Goal: Task Accomplishment & Management: Manage account settings

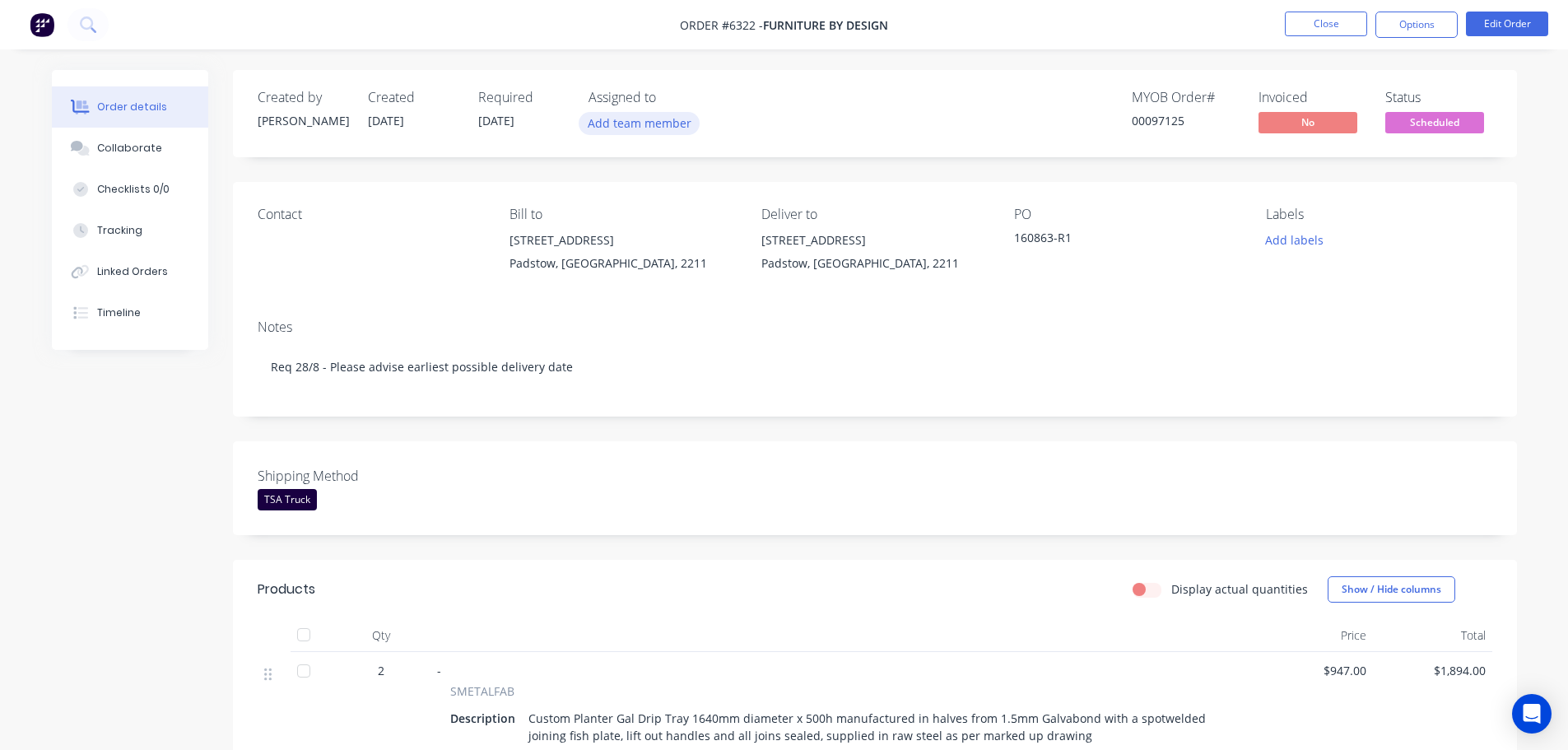
click at [653, 121] on button "Add team member" at bounding box center [639, 123] width 121 height 22
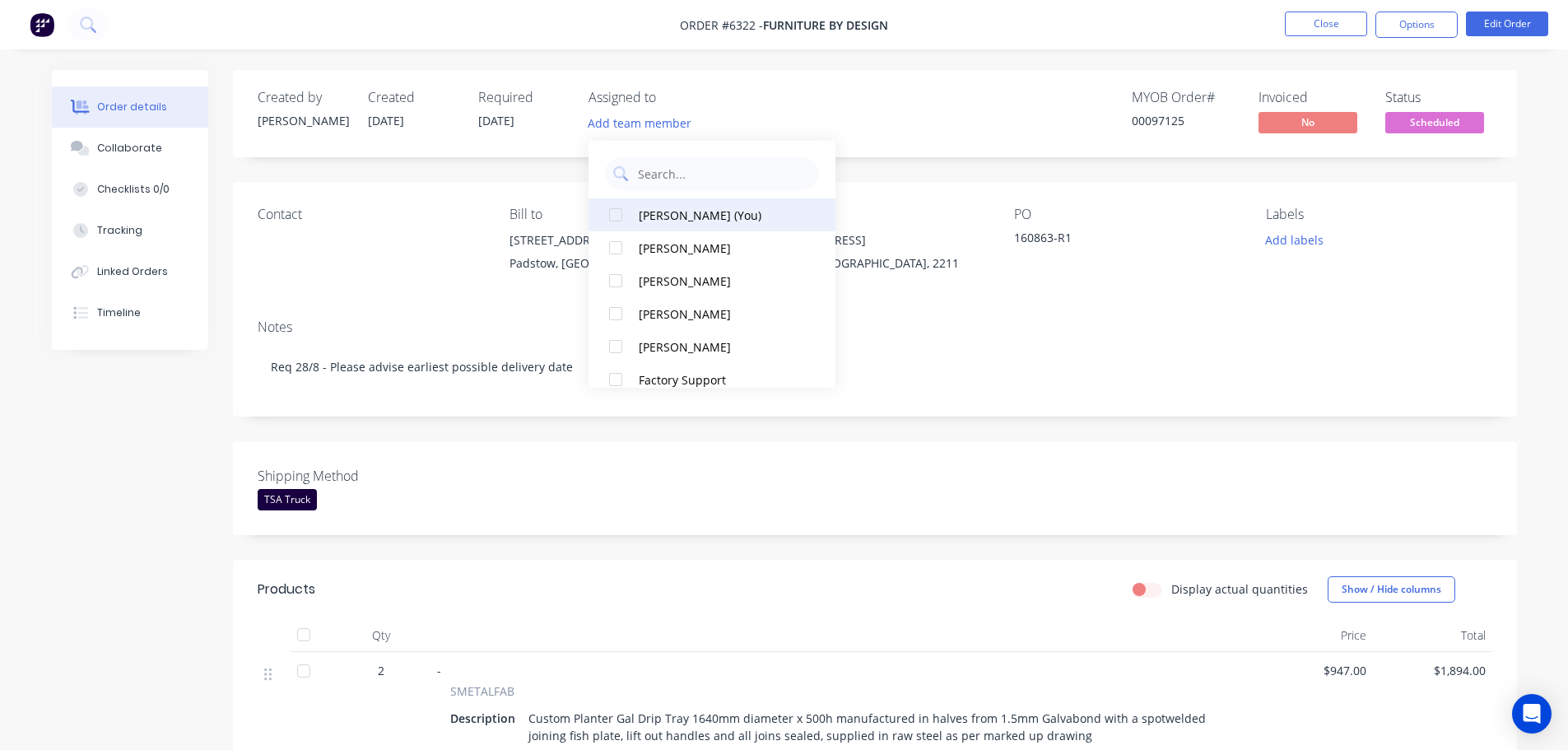
click at [617, 214] on div at bounding box center [615, 214] width 33 height 33
click at [911, 144] on div "Created by [PERSON_NAME] Created [DATE] Required [DATE] Assigned to HL MYOB Ord…" at bounding box center [875, 113] width 1284 height 87
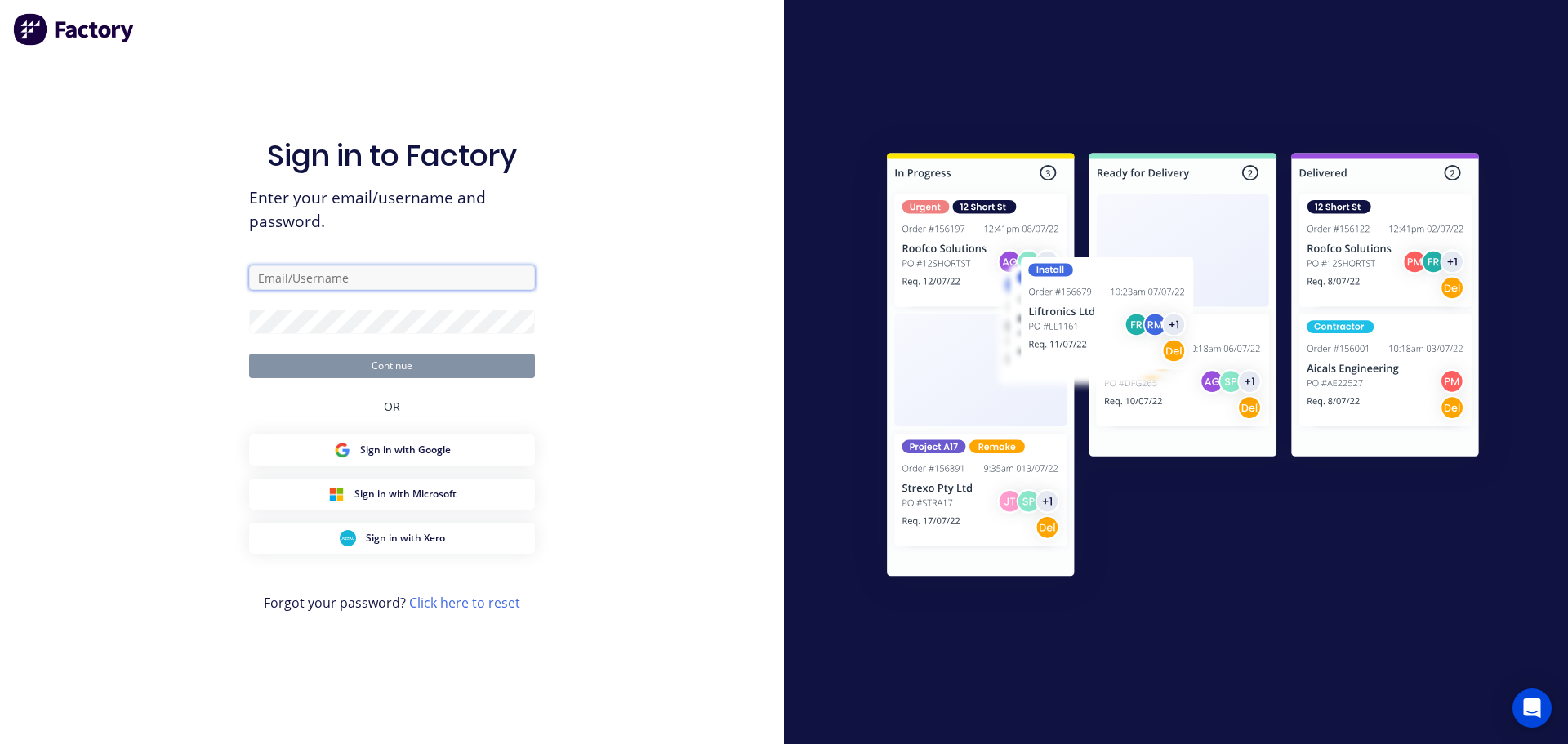
type input "[EMAIL_ADDRESS][DOMAIN_NAME]"
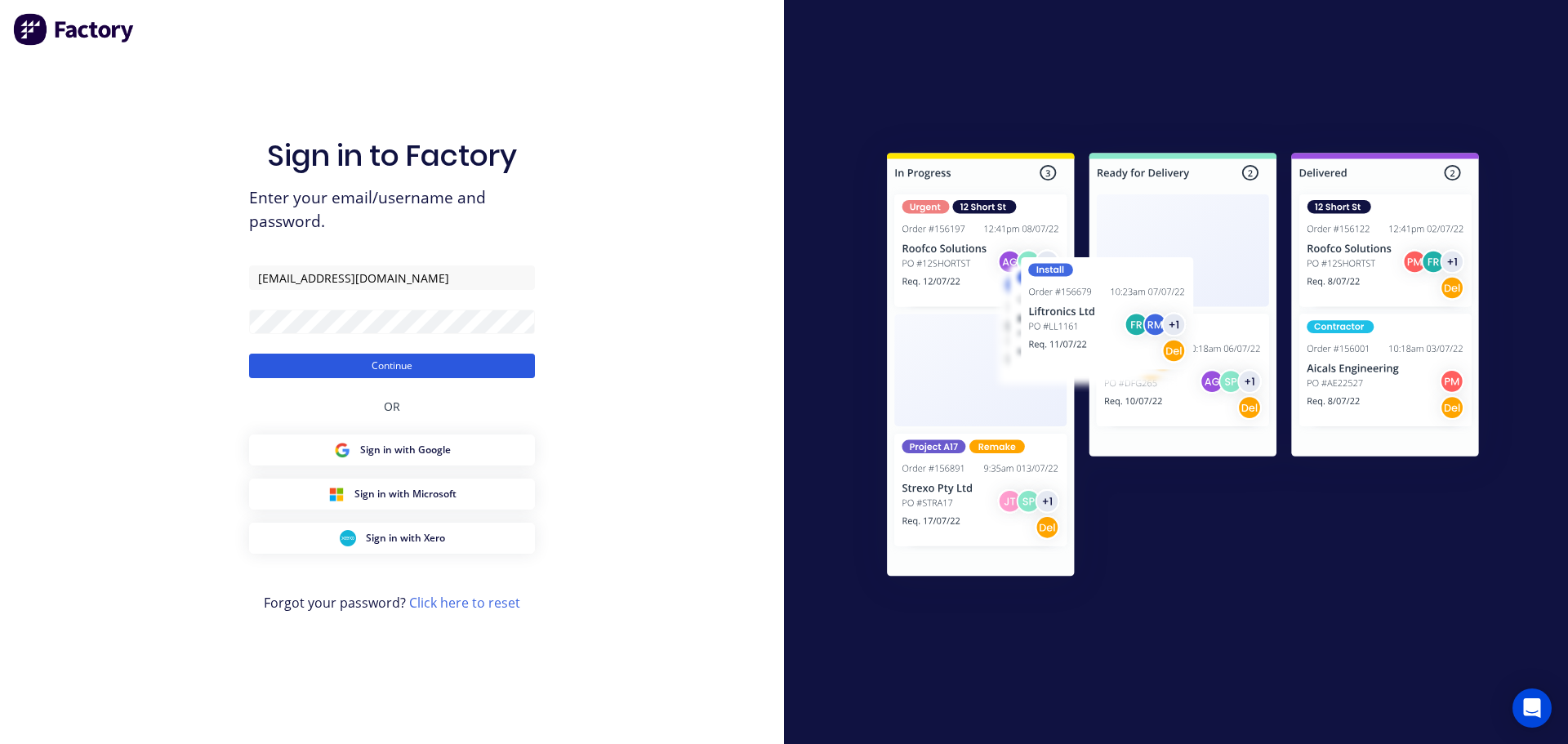
click at [418, 356] on button "Continue" at bounding box center [392, 365] width 286 height 25
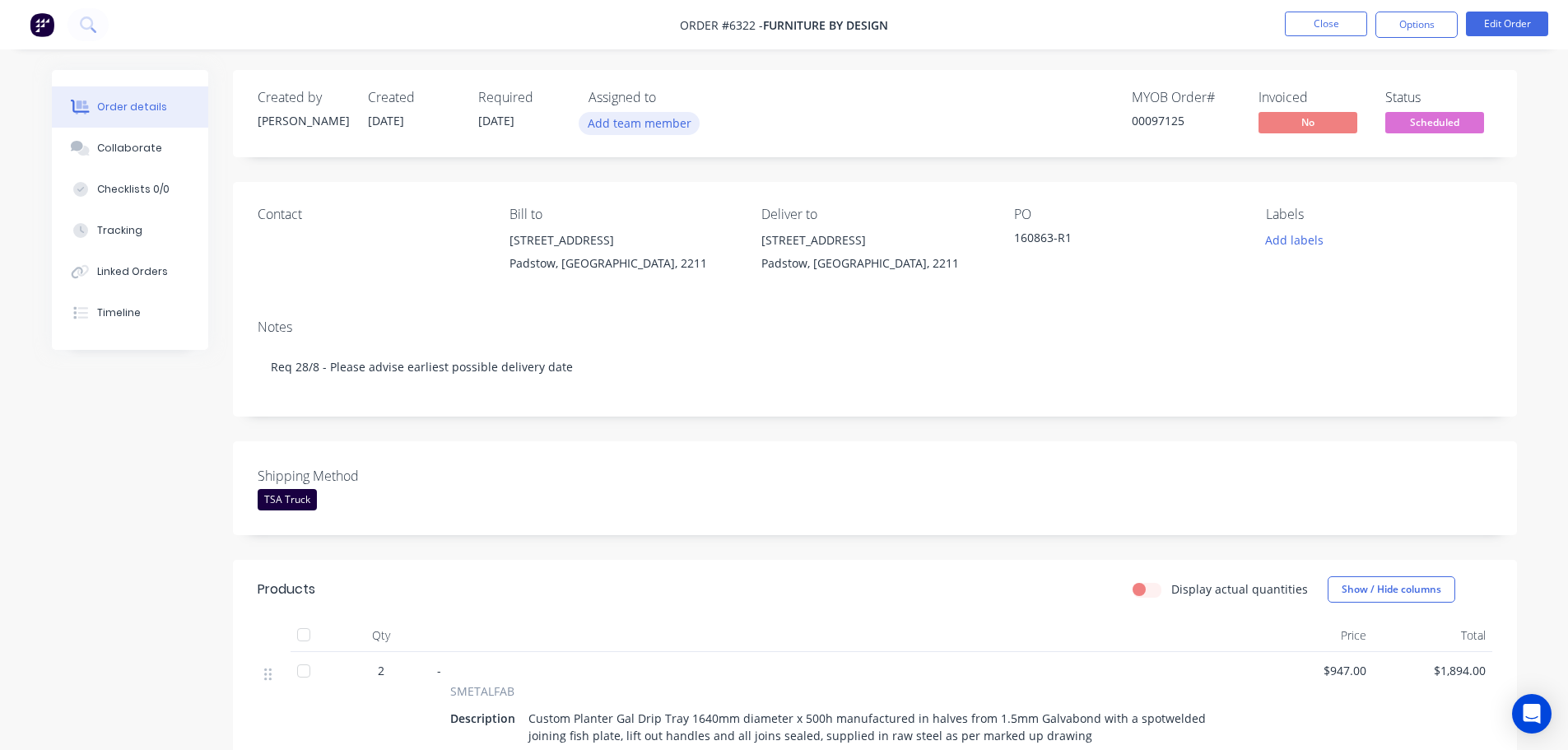
click at [650, 127] on button "Add team member" at bounding box center [639, 123] width 121 height 22
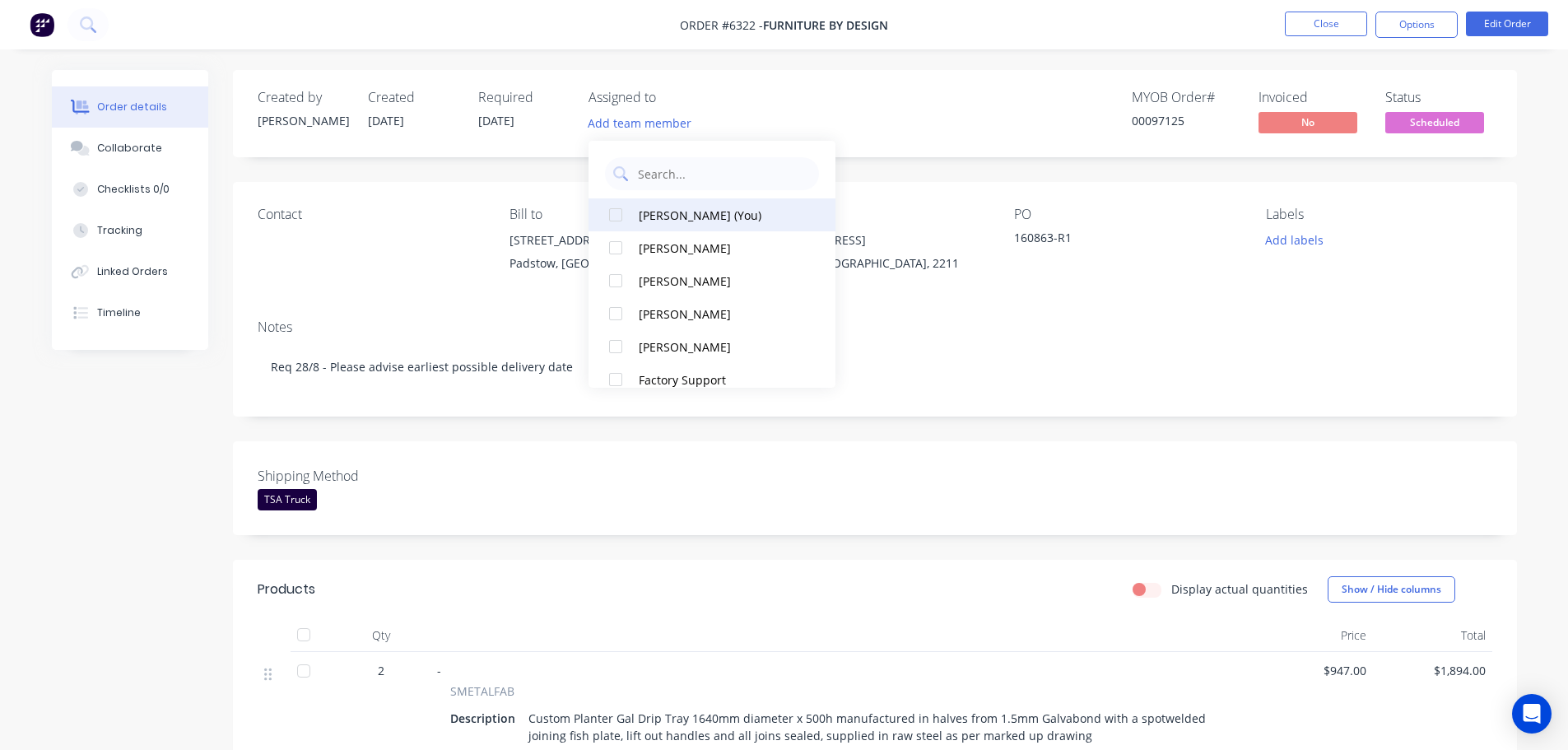
click at [616, 212] on div at bounding box center [615, 214] width 33 height 33
click at [958, 122] on div "Created by [PERSON_NAME] Created [DATE] Required [DATE] Assigned to HL MYOB Ord…" at bounding box center [875, 113] width 1284 height 87
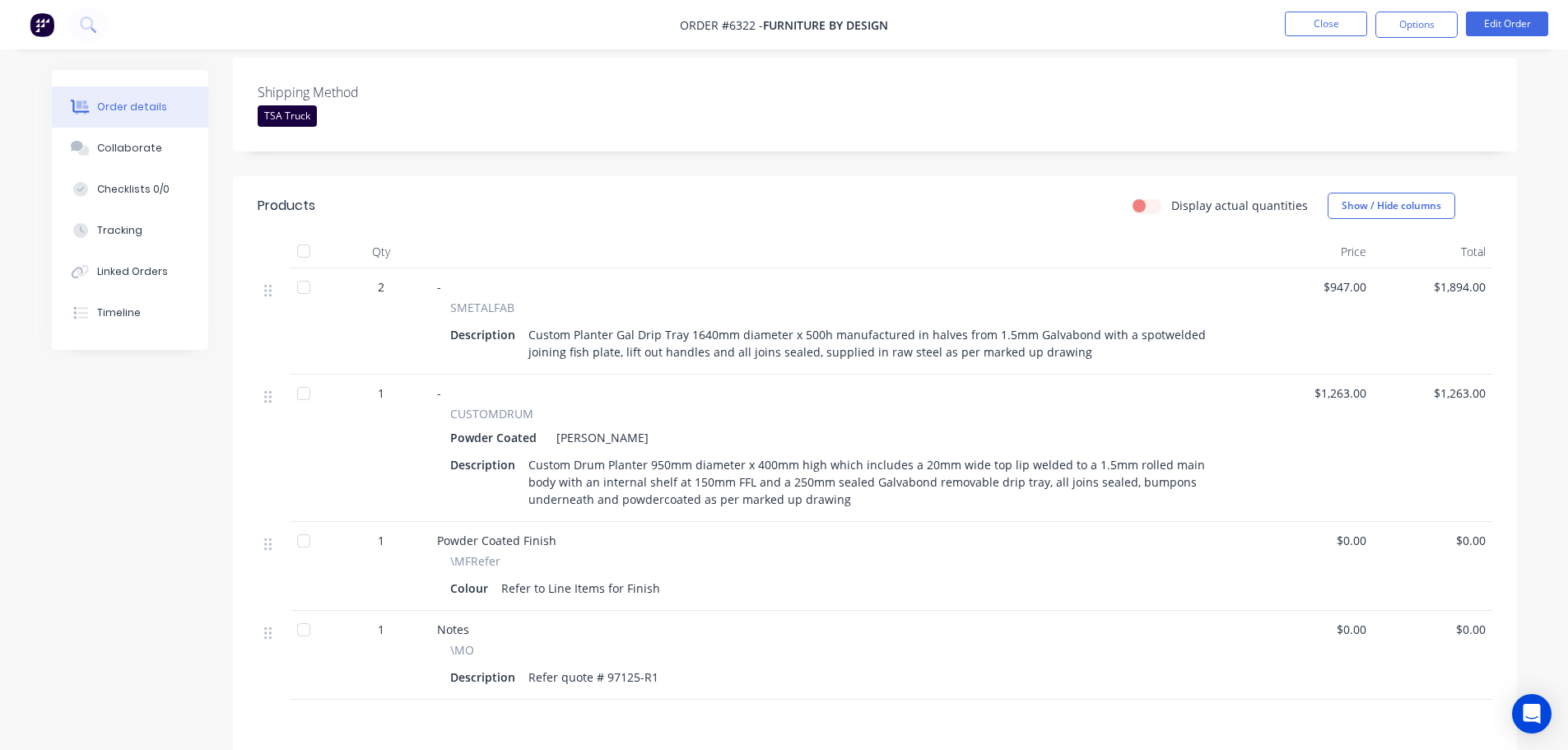
scroll to position [412, 0]
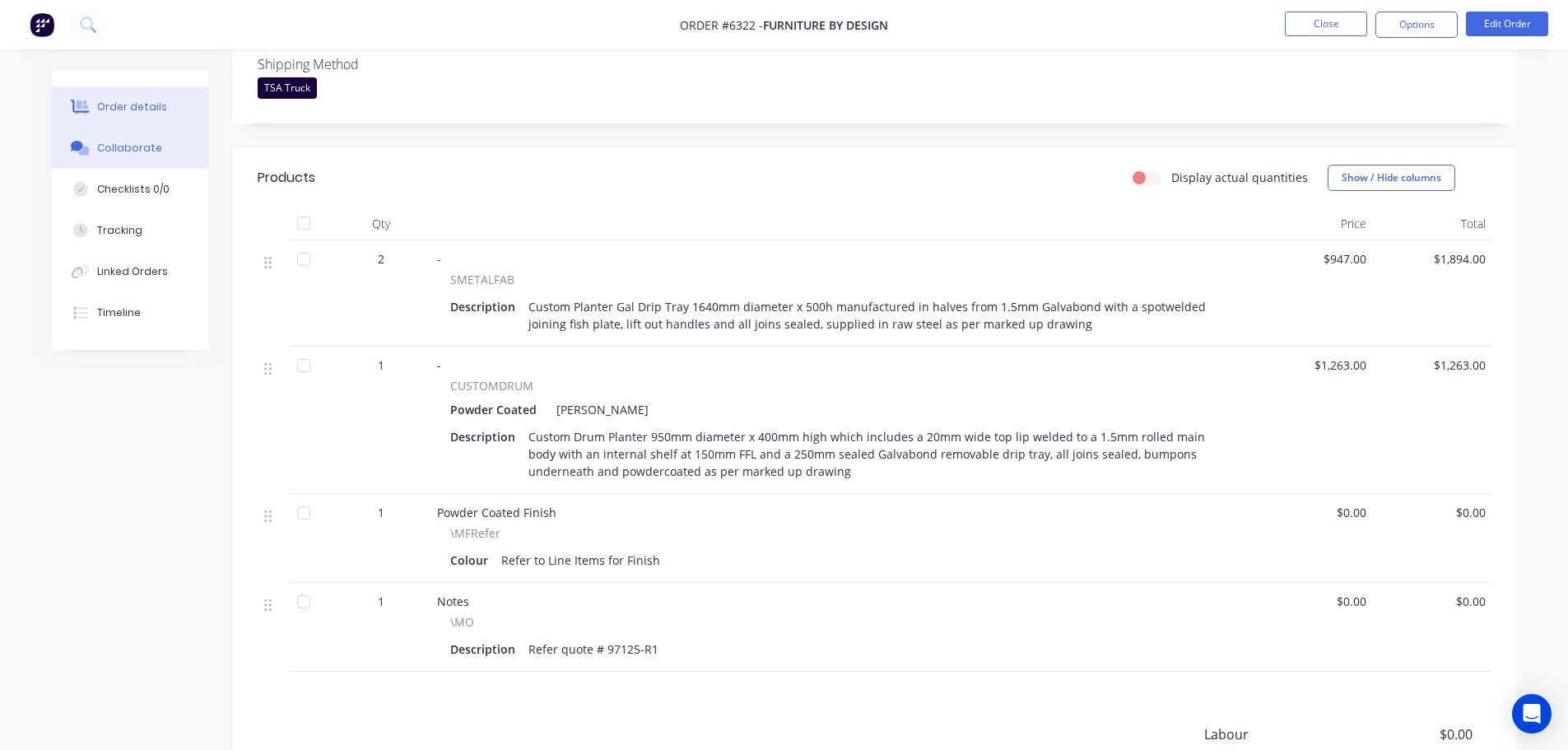
click at [125, 142] on div "Collaborate" at bounding box center [129, 148] width 65 height 15
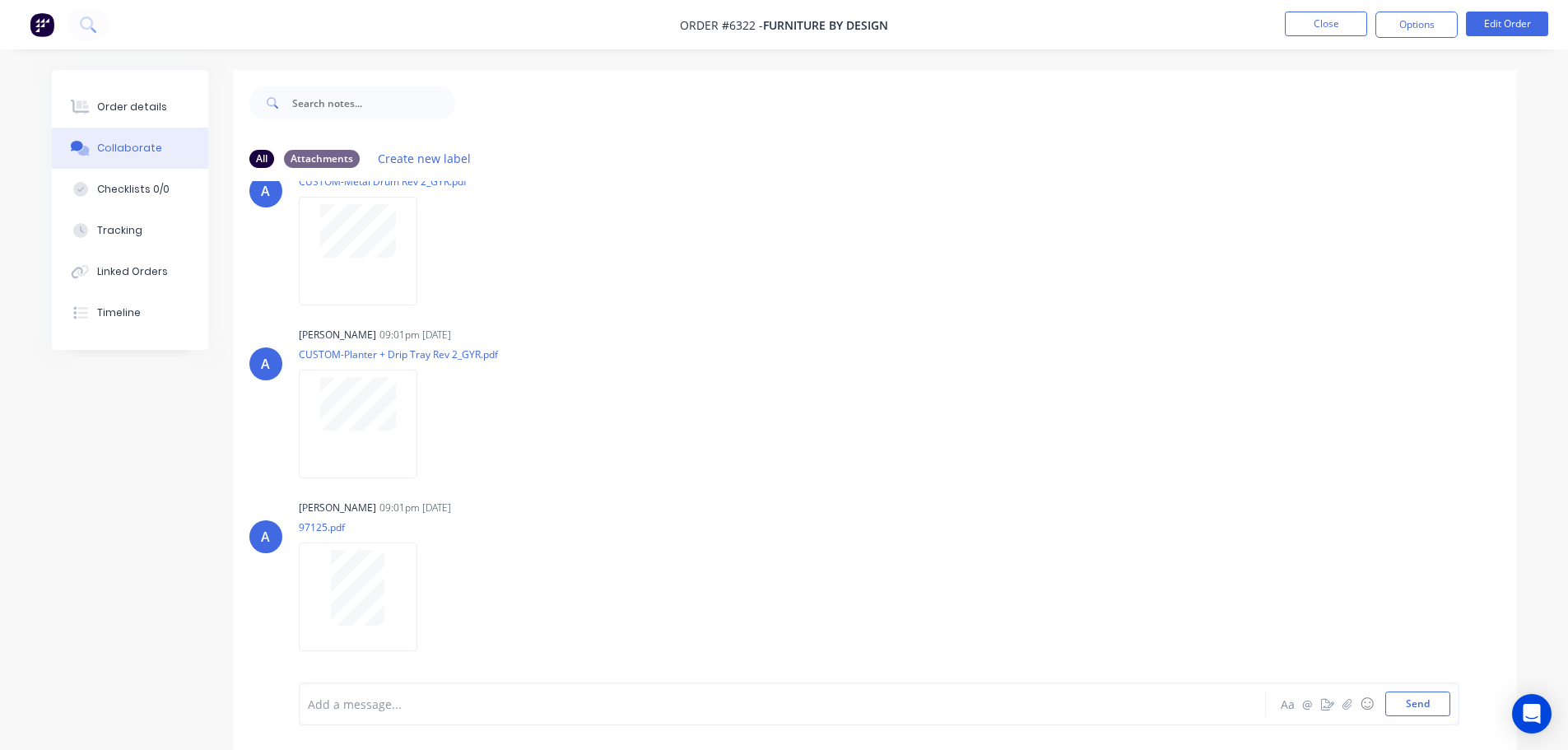
scroll to position [213, 0]
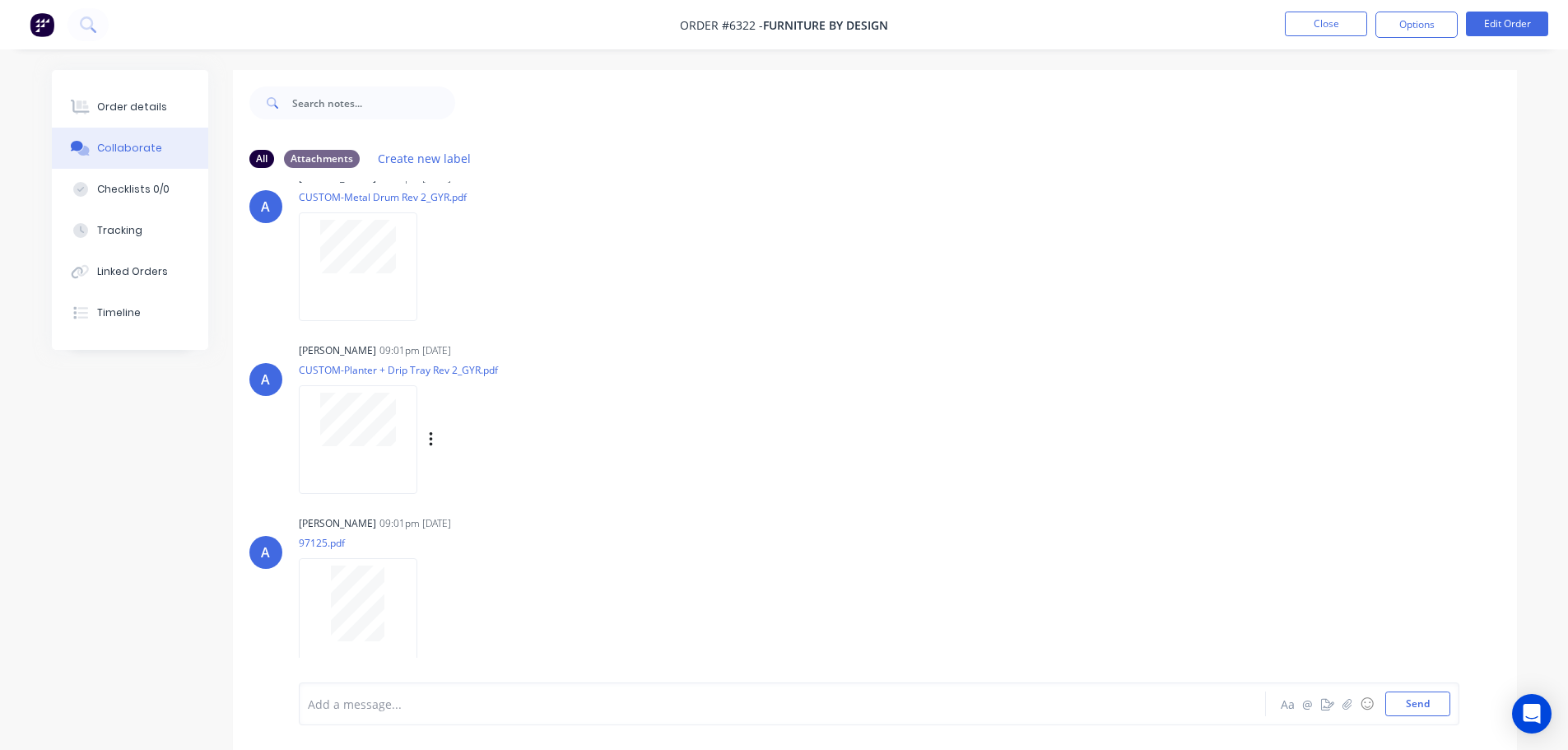
click at [369, 450] on div at bounding box center [358, 439] width 119 height 108
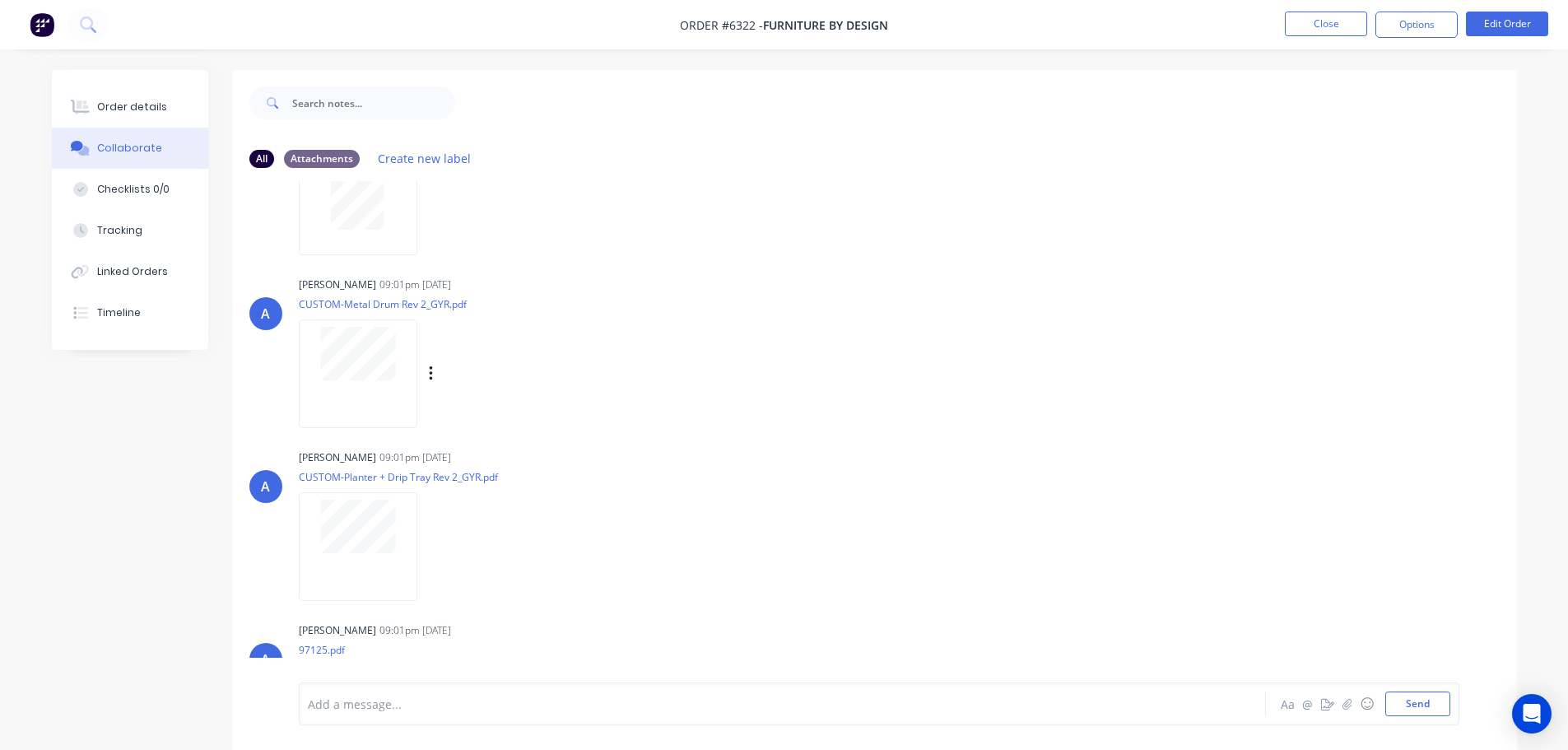
scroll to position [0, 0]
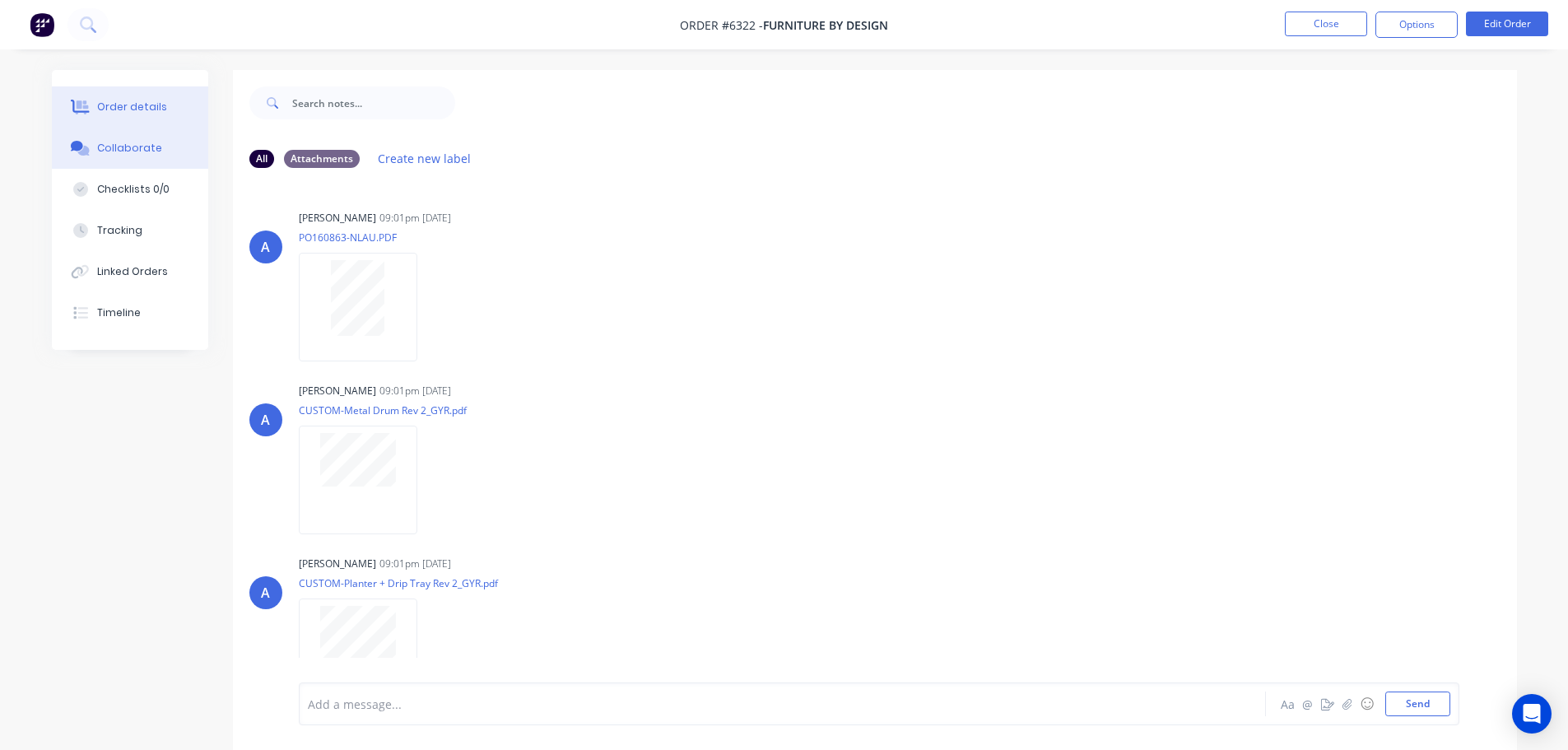
click at [146, 103] on div "Order details" at bounding box center [132, 107] width 70 height 15
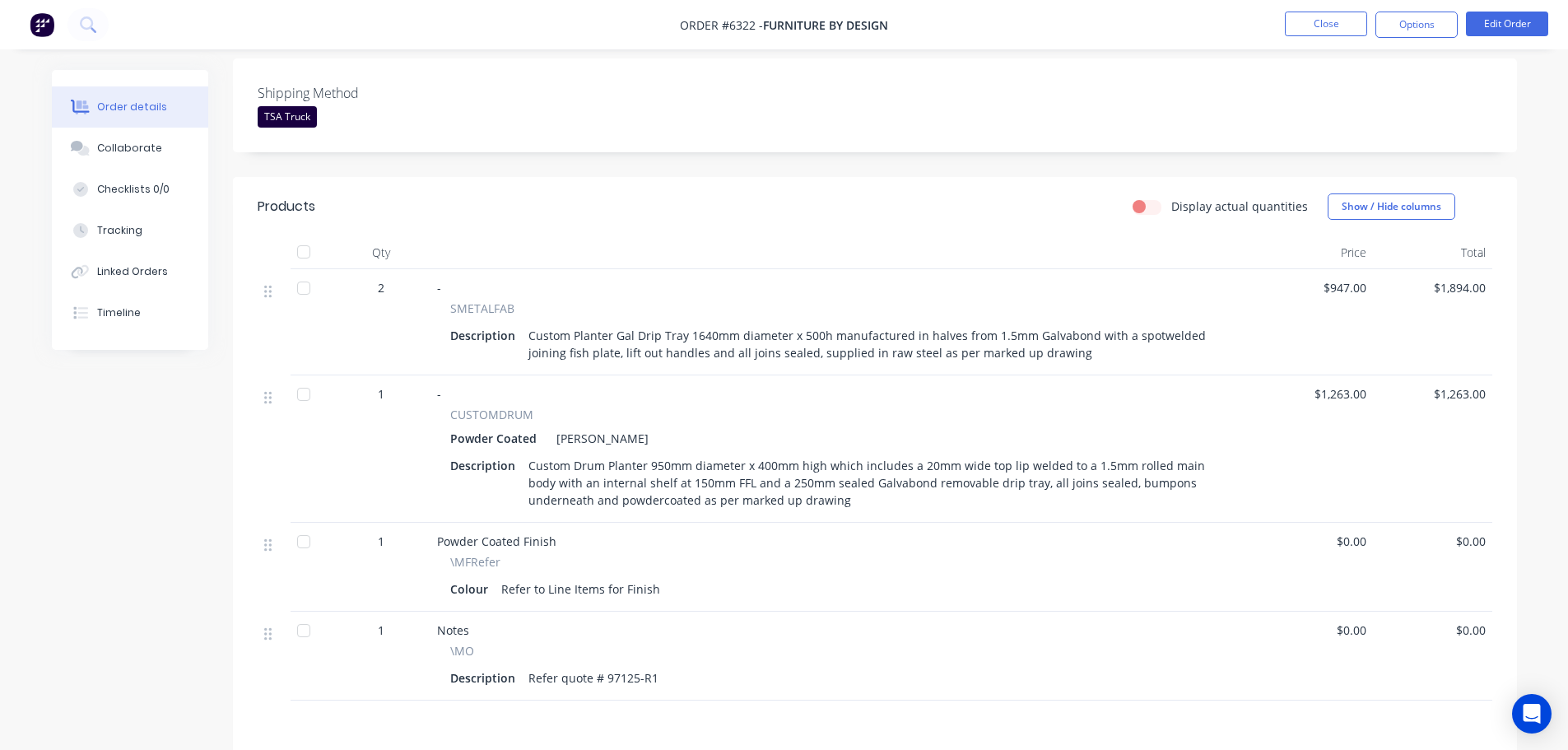
scroll to position [412, 0]
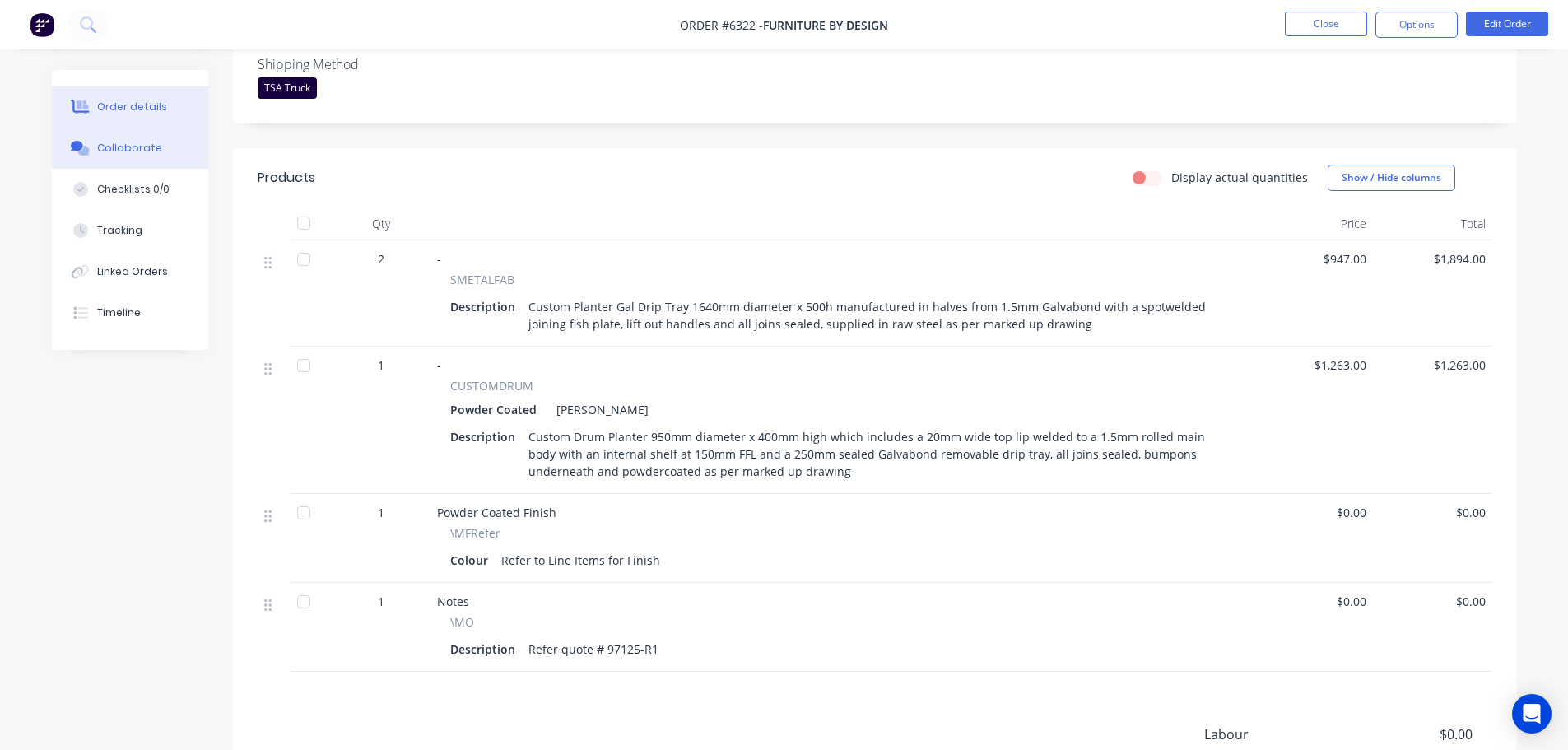
click at [112, 152] on div "Collaborate" at bounding box center [129, 148] width 65 height 15
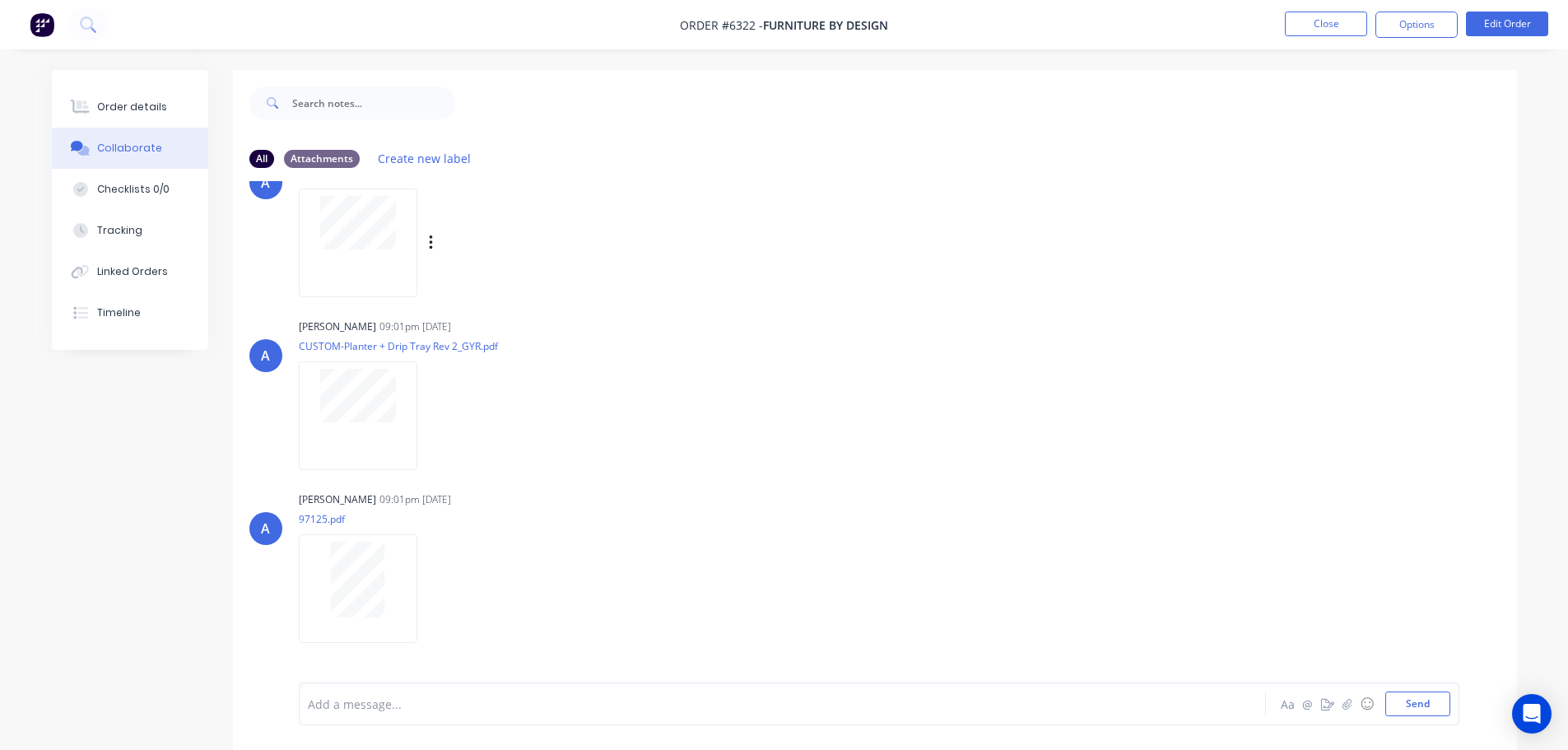
scroll to position [460, 0]
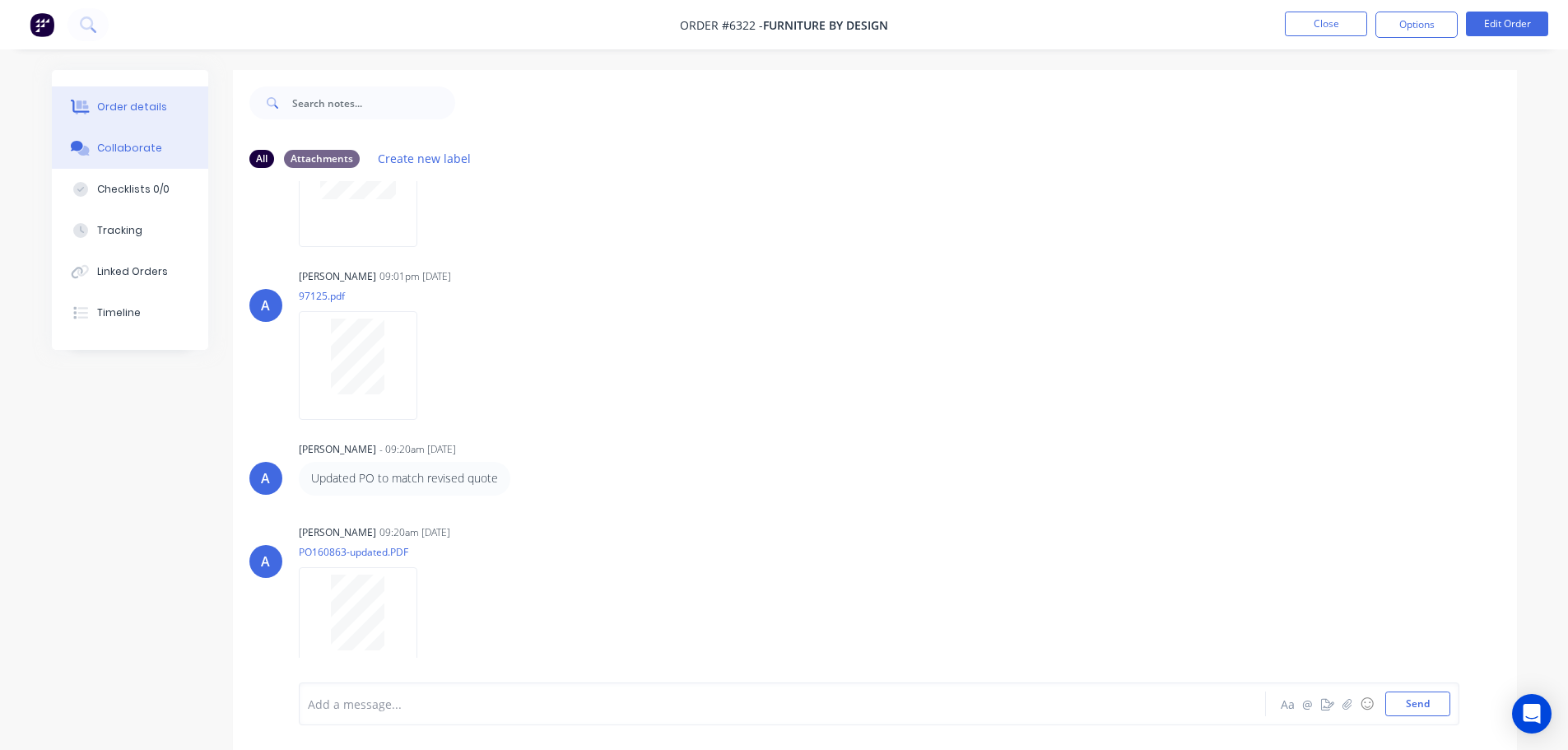
click at [156, 109] on div "Order details" at bounding box center [132, 107] width 70 height 15
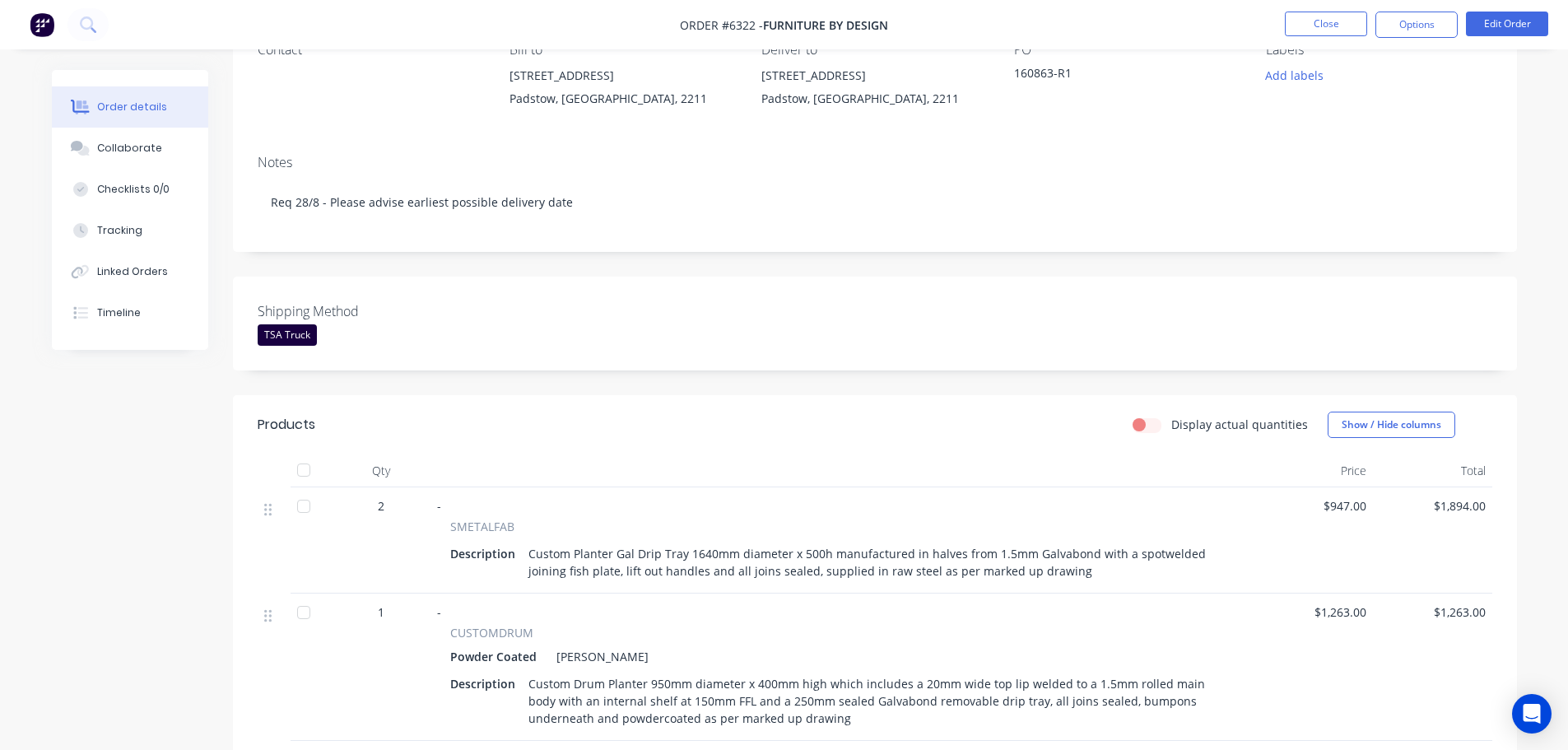
scroll to position [412, 0]
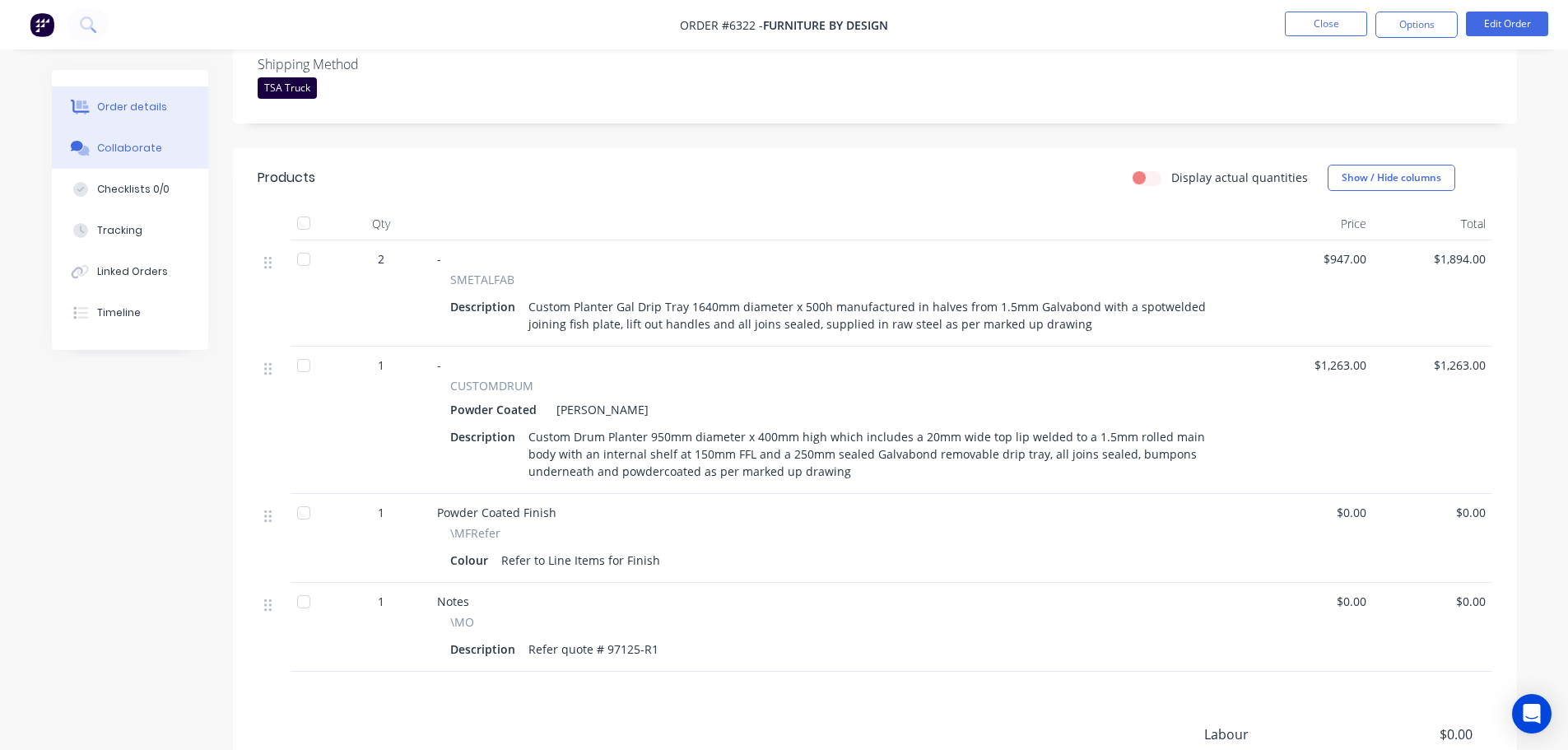
click at [105, 146] on div "Collaborate" at bounding box center [129, 148] width 65 height 15
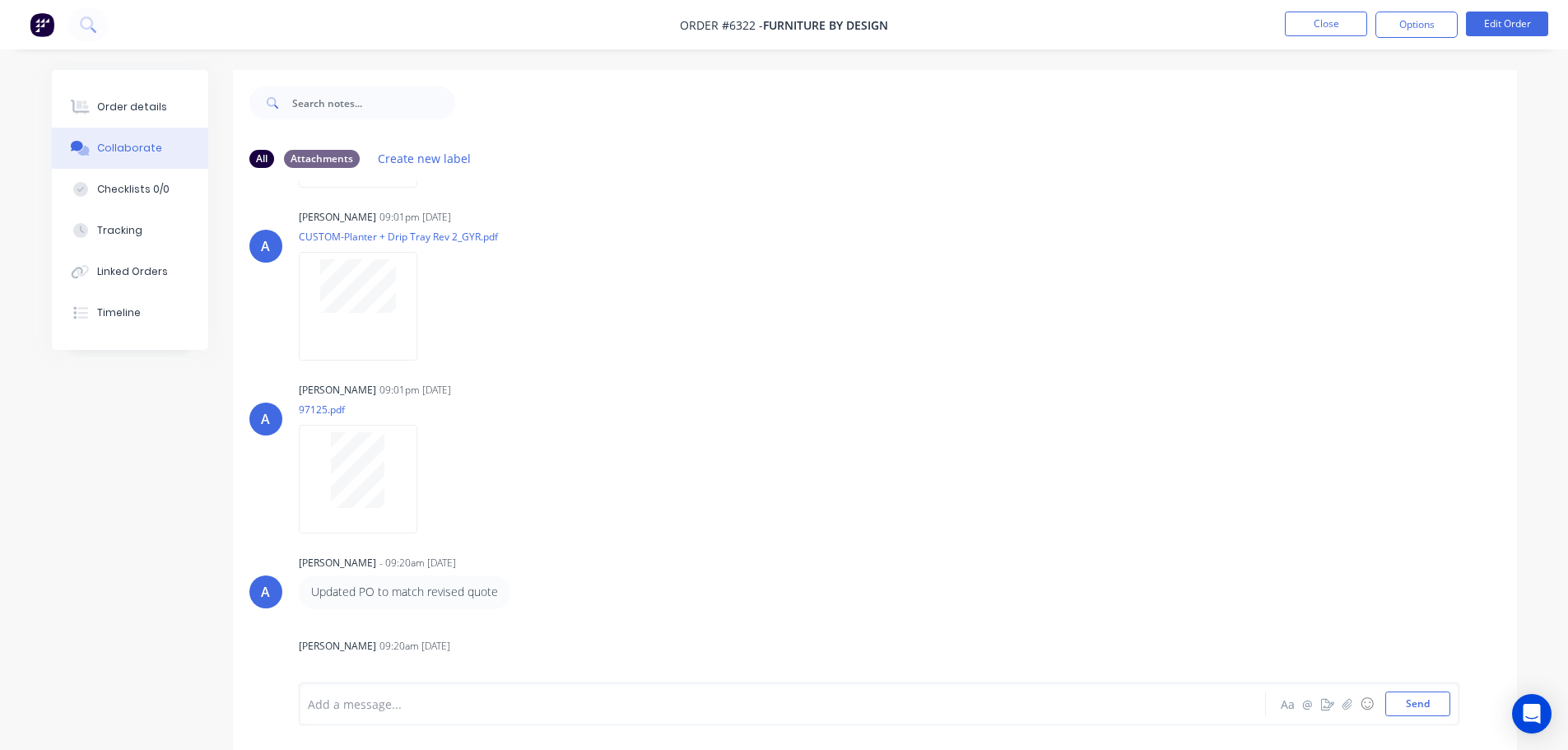
scroll to position [460, 0]
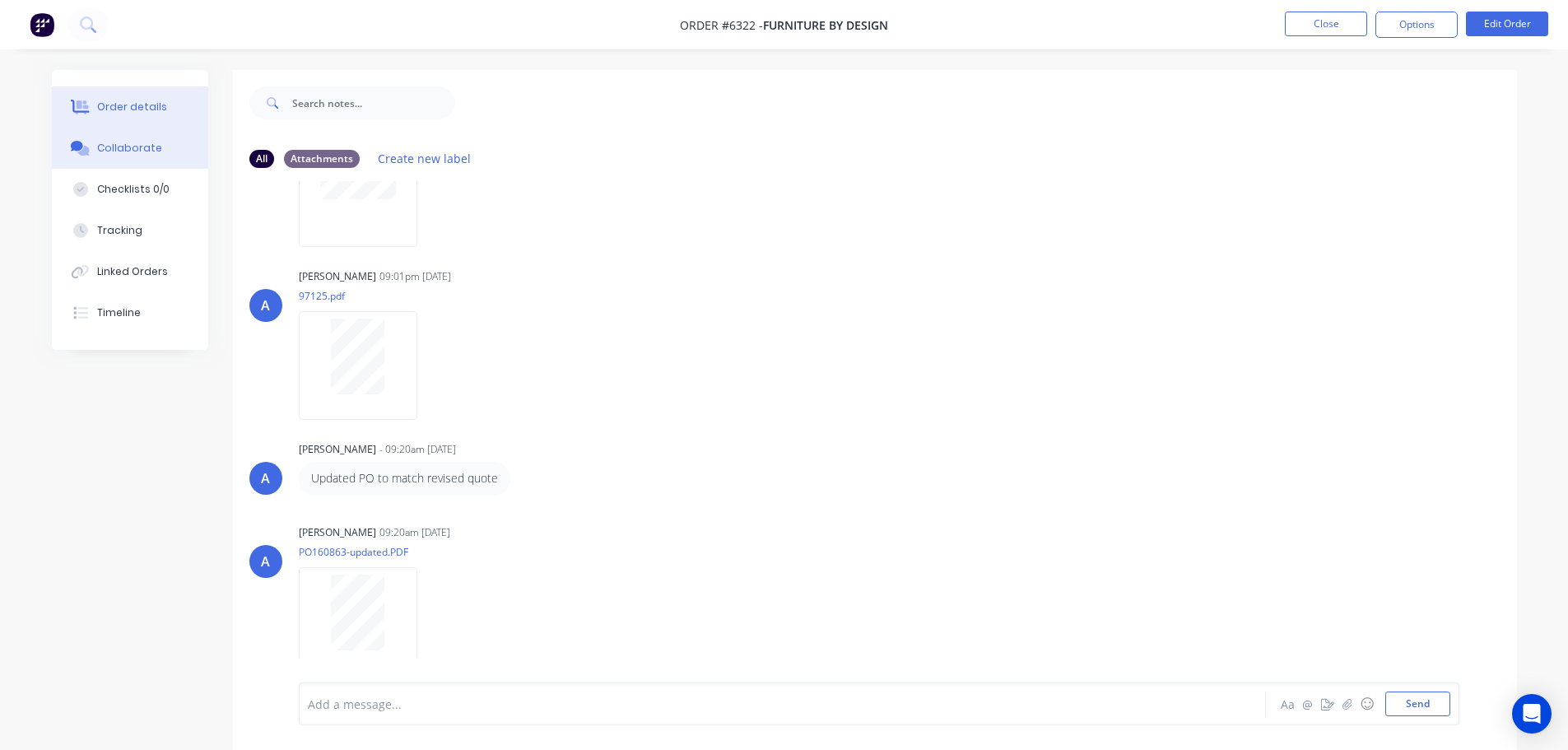
click at [129, 107] on div "Order details" at bounding box center [132, 107] width 70 height 15
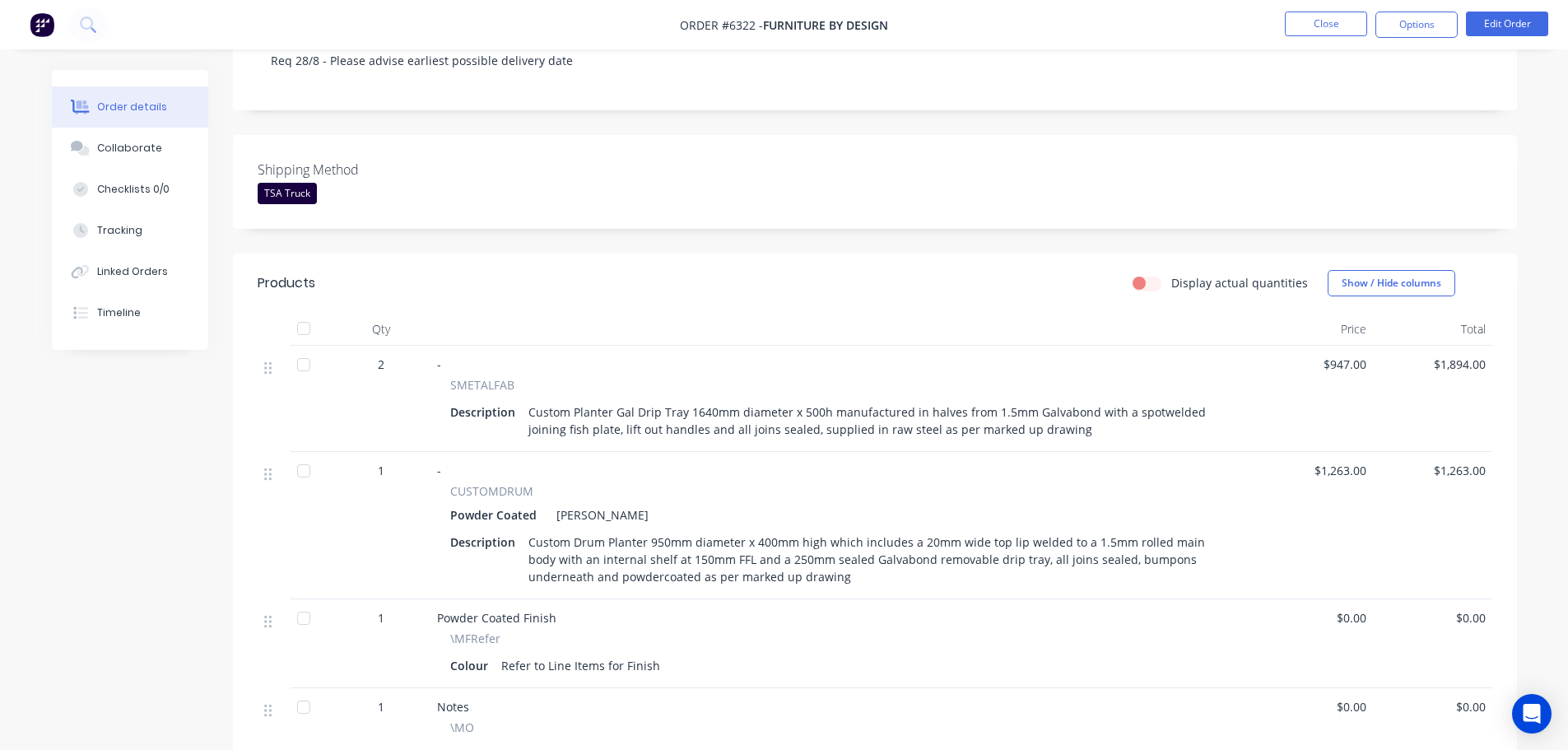
scroll to position [329, 0]
